Goal: Navigation & Orientation: Understand site structure

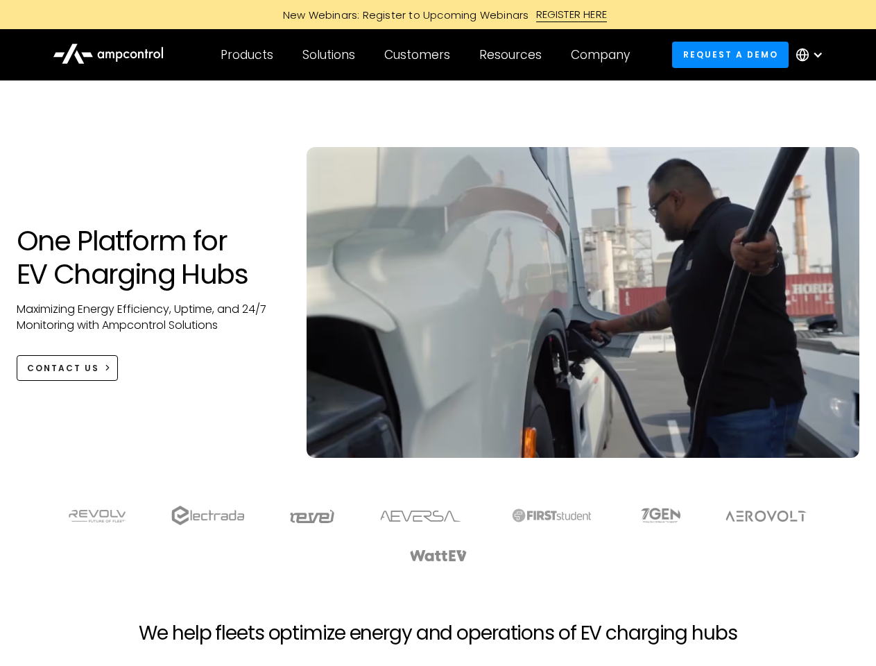
click at [426, 55] on div "Customers" at bounding box center [417, 54] width 66 height 15
click at [246, 55] on div "Products" at bounding box center [247, 54] width 53 height 15
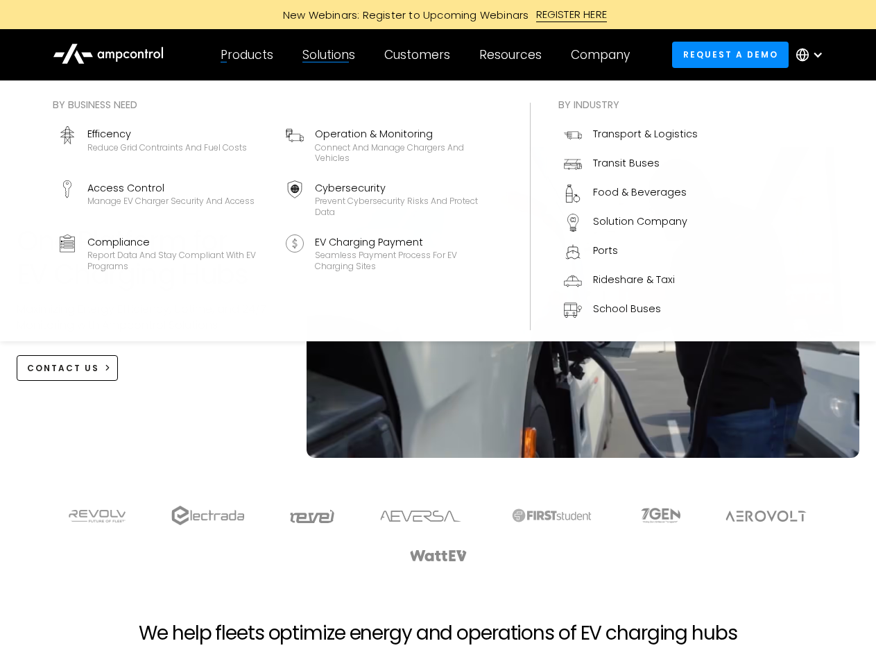
click at [329, 55] on div "Solutions" at bounding box center [328, 54] width 53 height 15
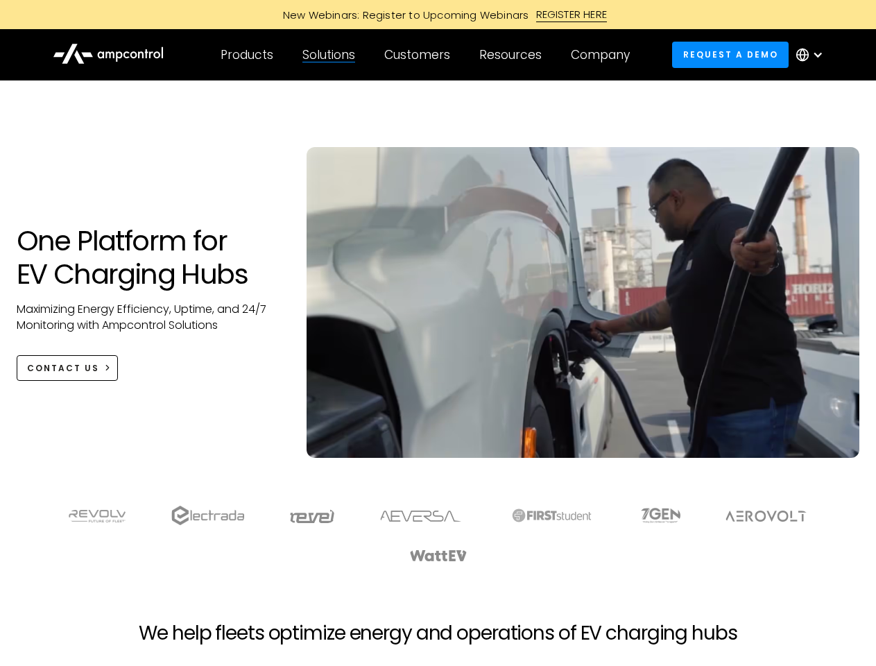
click at [420, 55] on div "Customers" at bounding box center [417, 54] width 66 height 15
click at [513, 55] on div "Resources" at bounding box center [510, 54] width 62 height 15
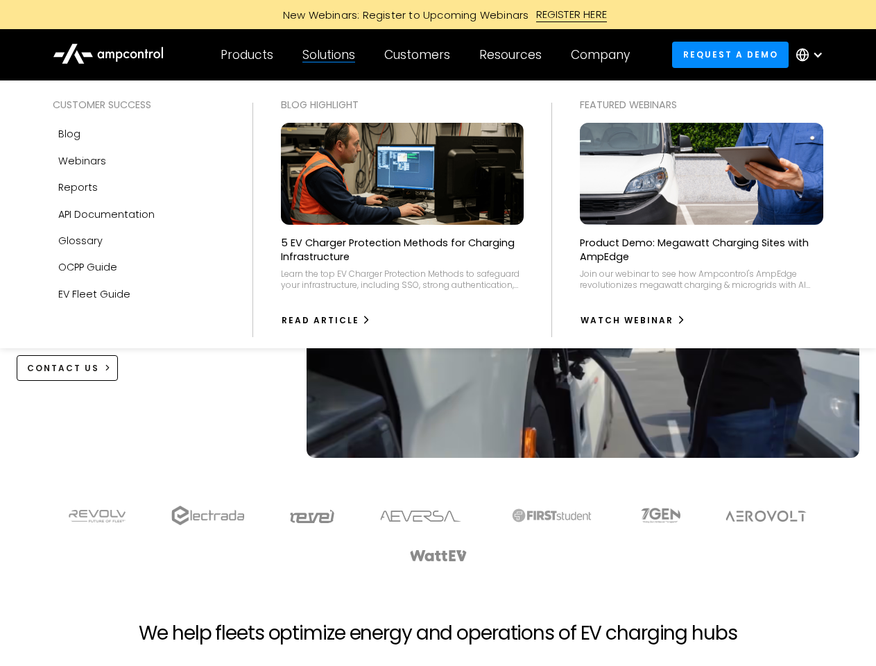
click at [605, 55] on div "Company" at bounding box center [600, 54] width 59 height 15
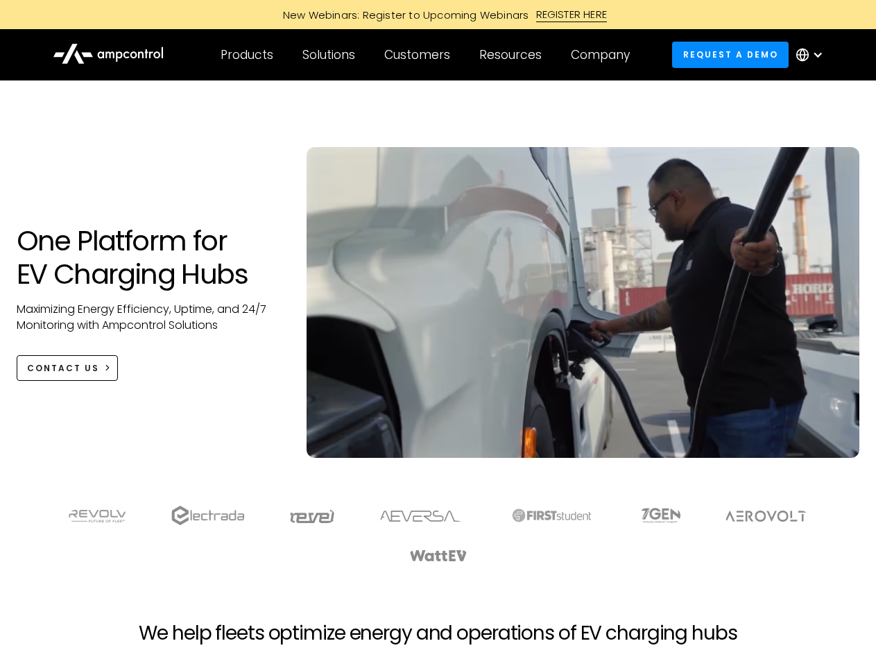
click at [813, 55] on div at bounding box center [817, 54] width 11 height 11
